Goal: Communication & Community: Answer question/provide support

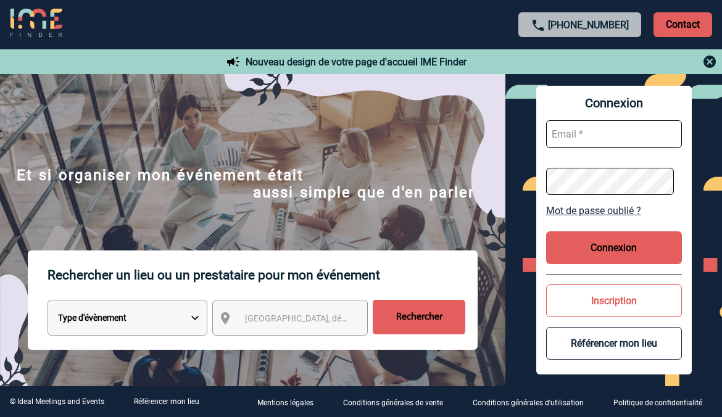
click at [595, 134] on input "text" at bounding box center [614, 134] width 136 height 28
type input "[EMAIL_ADDRESS][DOMAIN_NAME]"
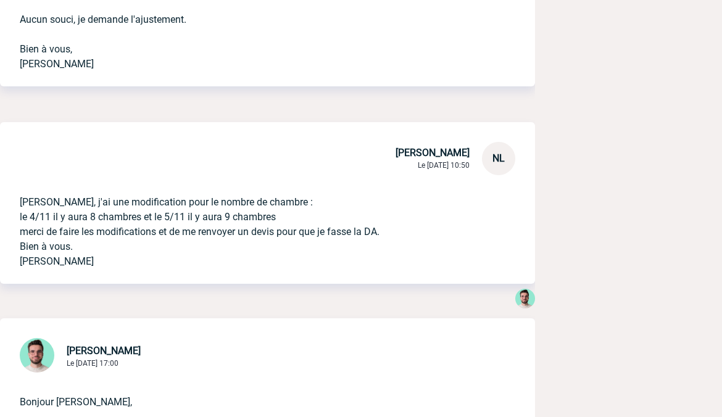
scroll to position [1295, 0]
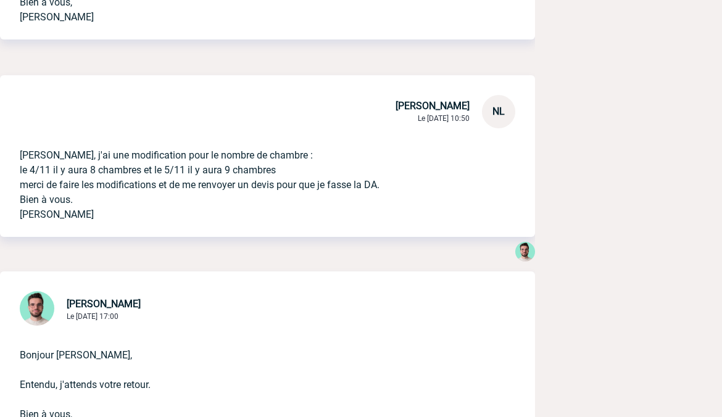
drag, startPoint x: 20, startPoint y: 183, endPoint x: 302, endPoint y: 188, distance: 281.9
click at [302, 188] on p "bonjour Benjamin, j'ai une modification pour le nombre de chambre : le 4/11 il …" at bounding box center [250, 175] width 461 height 94
copy p "le 4/11 il y aura 8 chambres et le 5/11 il y aura 9 chambres"
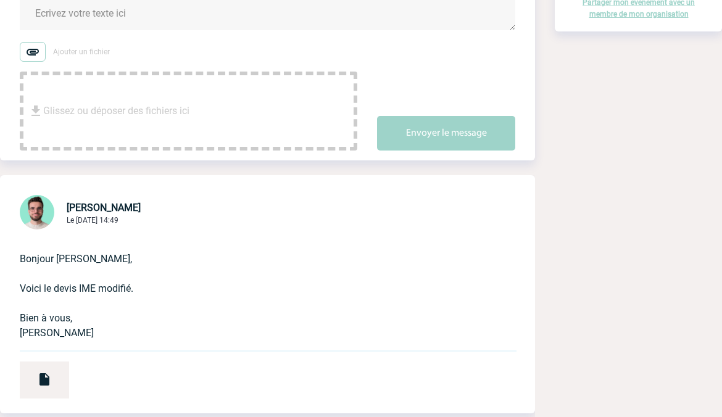
scroll to position [0, 0]
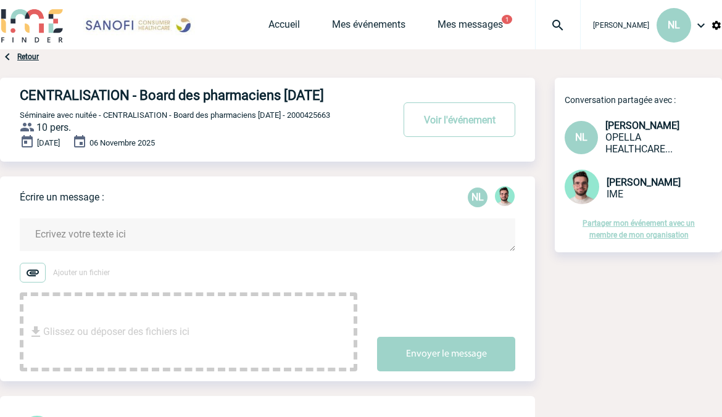
click at [124, 250] on textarea at bounding box center [267, 234] width 495 height 33
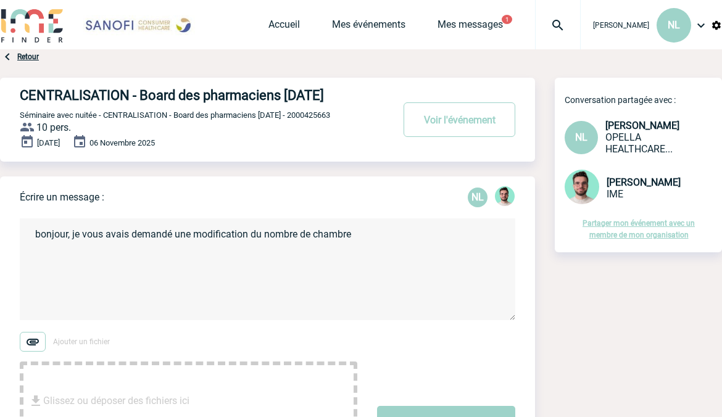
paste textarea "le 4/11 il y aura 8 chambres et le 5/11 il y aura 9 chambres"
click at [355, 248] on textarea "bonjour, je vous avais demandé une modification du nombre de chambre le 4/11 il…" at bounding box center [267, 269] width 495 height 102
click at [315, 266] on textarea "bonjour, je vous avais demandé une modification du nombre de chambre : le 4/11 …" at bounding box center [267, 269] width 495 height 102
drag, startPoint x: 368, startPoint y: 262, endPoint x: 402, endPoint y: 261, distance: 33.9
click at [402, 261] on textarea "bonjour, je vous avais demandé une modification du nombre de chambre : le 4/11 …" at bounding box center [267, 269] width 495 height 102
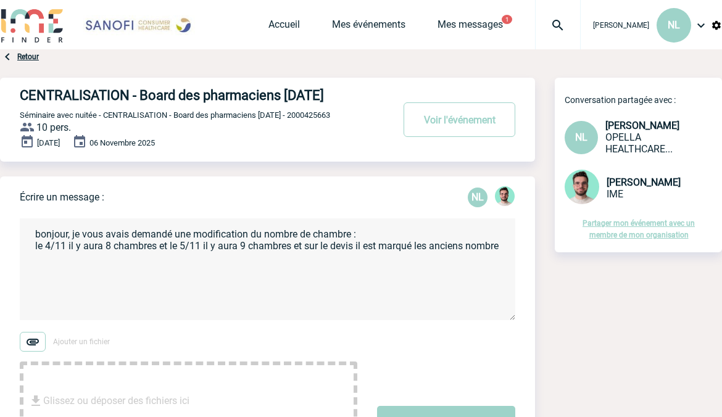
click at [401, 261] on textarea "bonjour, je vous avais demandé une modification du nombre de chambre : le 4/11 …" at bounding box center [267, 269] width 495 height 102
drag, startPoint x: 364, startPoint y: 264, endPoint x: 412, endPoint y: 261, distance: 48.2
click at [412, 261] on textarea "bonjour, je vous avais demandé une modification du nombre de chambre : le 4/11 …" at bounding box center [267, 269] width 495 height 102
click at [440, 268] on textarea "bonjour, je vous avais demandé une modification du nombre de chambre : le 4/11 …" at bounding box center [267, 269] width 495 height 102
click at [440, 267] on textarea "bonjour, je vous avais demandé une modification du nombre de chambre : le 4/11 …" at bounding box center [267, 269] width 495 height 102
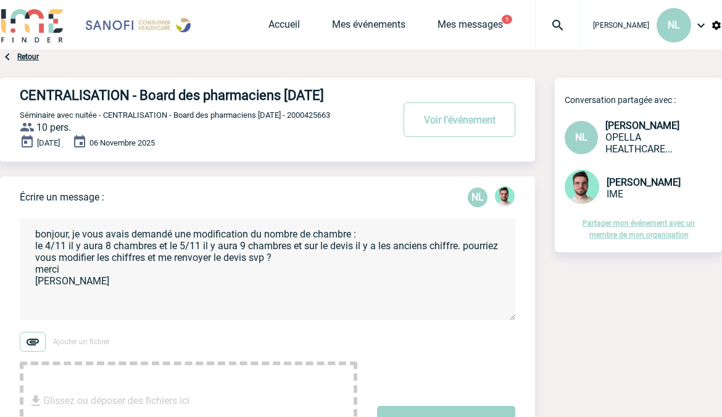
type textarea "bonjour, je vous avais demandé une modification du nombre de chambre : le 4/11 …"
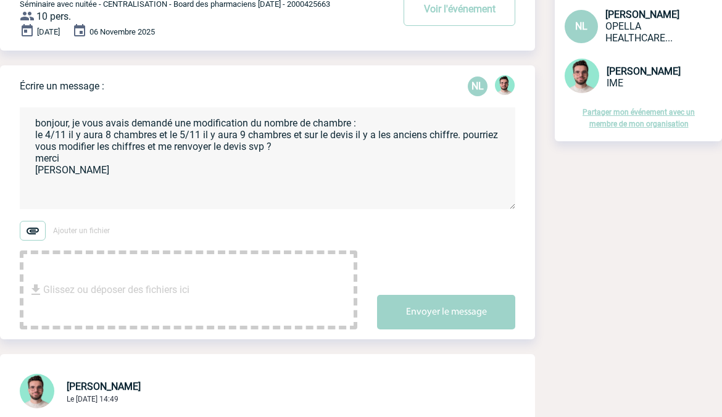
scroll to position [123, 0]
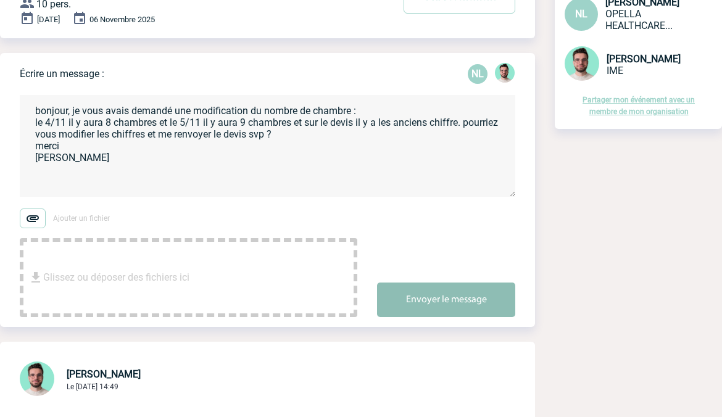
click at [409, 317] on button "Envoyer le message" at bounding box center [446, 299] width 138 height 35
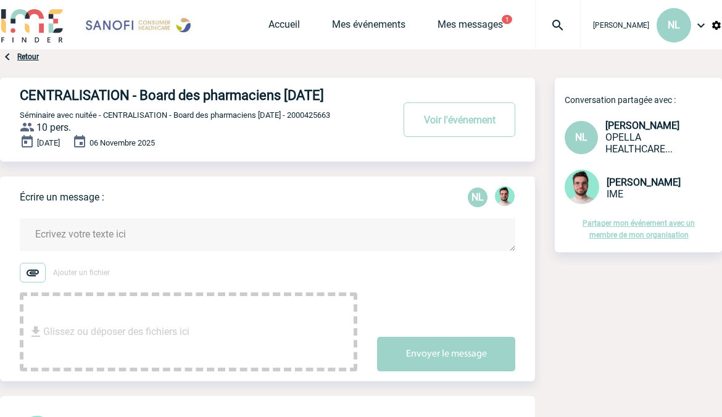
click at [91, 251] on textarea at bounding box center [267, 234] width 495 height 33
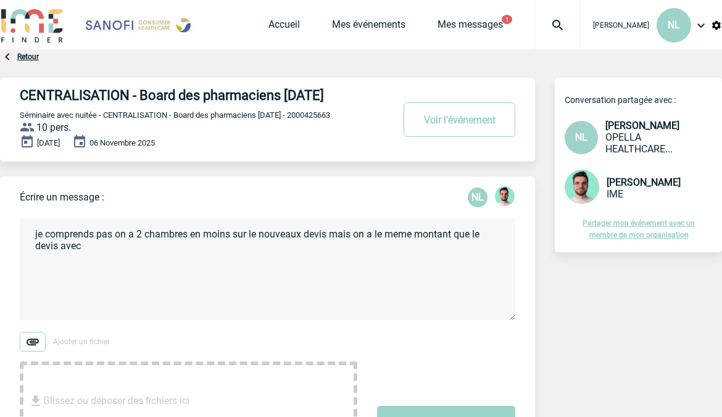
click at [459, 248] on textarea "je comprends pas on a 2 chambres en moins sur le nouveaux devis mais on a le me…" at bounding box center [267, 269] width 495 height 102
drag, startPoint x: 455, startPoint y: 250, endPoint x: 463, endPoint y: 261, distance: 13.2
click at [463, 261] on textarea "je comprends pas on a 2 chambres en moins sur le nouveaux devis mais on a le me…" at bounding box center [267, 269] width 495 height 102
click at [493, 252] on textarea "je comprends pas on a 2 chambres en moins sur le nouveaux devis mais on a le mê…" at bounding box center [267, 269] width 495 height 102
click at [304, 248] on textarea "je comprends pas on a 2 chambres en moins sur le nouveaux devis mais on a le mê…" at bounding box center [267, 269] width 495 height 102
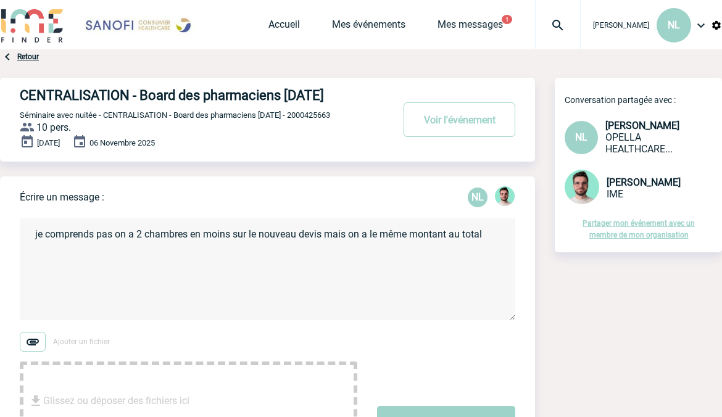
click at [489, 253] on textarea "je comprends pas on a 2 chambres en moins sur le nouveau devis mais on a le mêm…" at bounding box center [267, 269] width 495 height 102
drag, startPoint x: 36, startPoint y: 264, endPoint x: 80, endPoint y: 268, distance: 43.9
click at [80, 268] on textarea "je comprends pas on a 2 chambres en moins sur le nouveau devis mais on a le mêm…" at bounding box center [267, 269] width 495 height 102
click at [36, 262] on textarea "je comprends pas on a 2 chambres en moins sur le nouveau devis mais on a le mêm…" at bounding box center [267, 269] width 495 height 102
drag, startPoint x: 78, startPoint y: 263, endPoint x: 119, endPoint y: 263, distance: 40.7
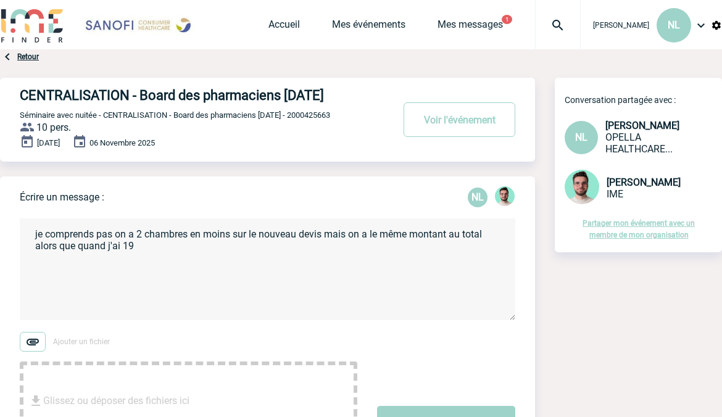
click at [119, 263] on textarea "je comprends pas on a 2 chambres en moins sur le nouveau devis mais on a le mêm…" at bounding box center [267, 269] width 495 height 102
click at [96, 263] on textarea "je comprends pas on a 2 chambres en moins sur le nouveau devis mais on a le mêm…" at bounding box center [267, 269] width 495 height 102
click at [182, 257] on textarea "je comprends pas on a 2 chambres en moins sur le nouveau devis mais on a le mêm…" at bounding box center [267, 269] width 495 height 102
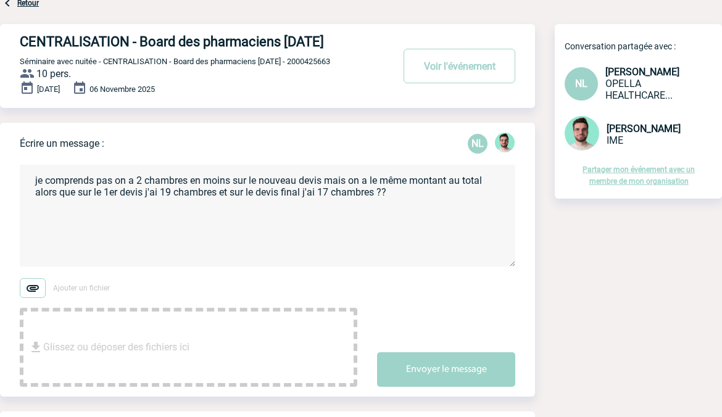
scroll to position [123, 0]
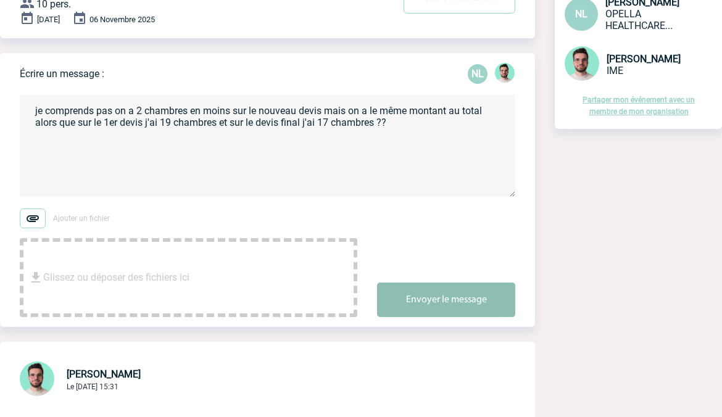
type textarea "je comprends pas on a 2 chambres en moins sur le nouveau devis mais on a le mêm…"
click at [415, 308] on button "Envoyer le message" at bounding box center [446, 299] width 138 height 35
